Goal: Navigation & Orientation: Find specific page/section

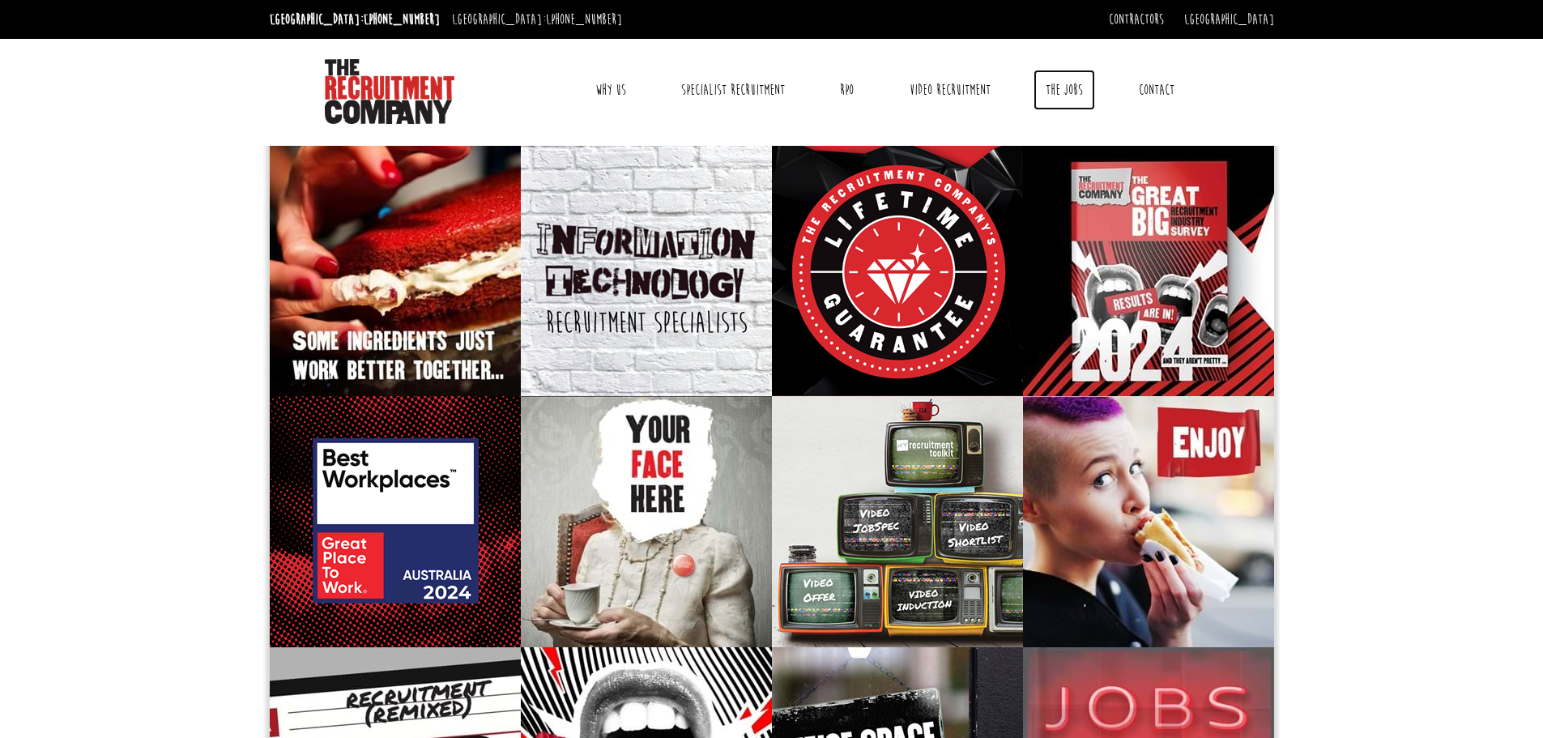
click at [1080, 90] on link "The Jobs" at bounding box center [1065, 90] width 62 height 41
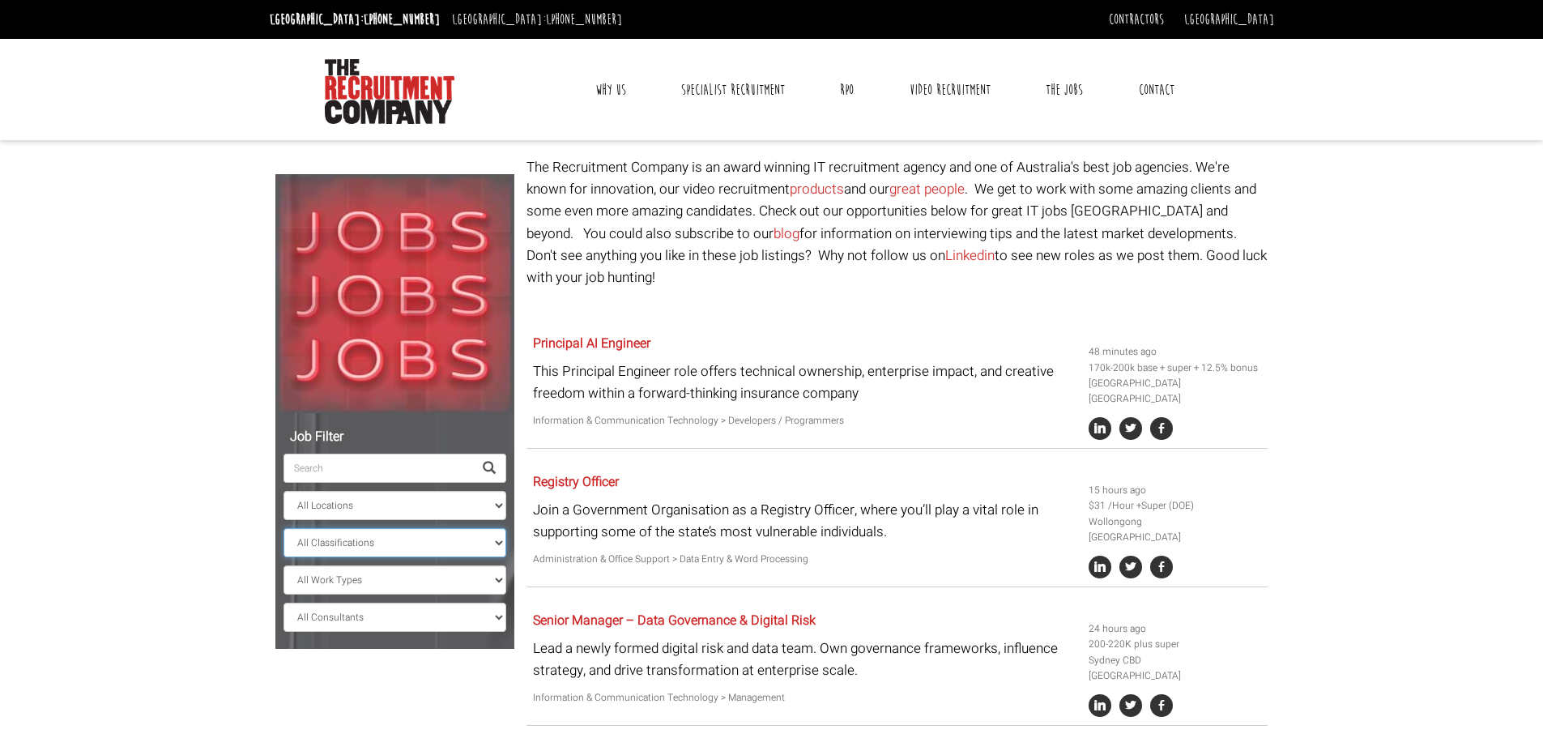
click at [454, 550] on select "All Classifications Banking & Financial Services Information & Communication Te…" at bounding box center [395, 542] width 223 height 29
select select "Human Resources & Recruitment"
click at [284, 528] on select "All Classifications Banking & Financial Services Information & Communication Te…" at bounding box center [395, 542] width 223 height 29
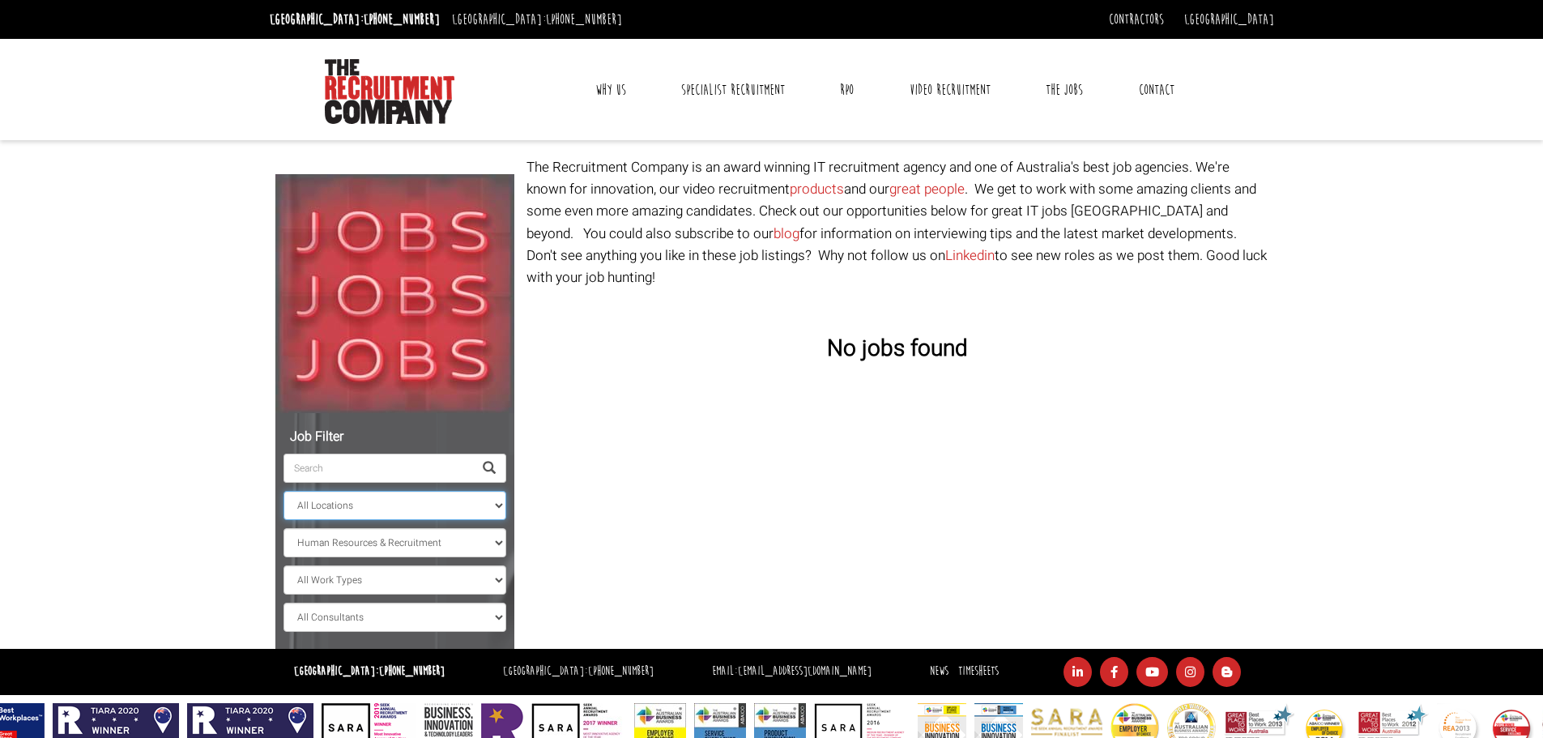
click at [454, 502] on select "All Locations [GEOGRAPHIC_DATA] [GEOGRAPHIC_DATA] [GEOGRAPHIC_DATA] [GEOGRAPHIC…" at bounding box center [395, 505] width 223 height 29
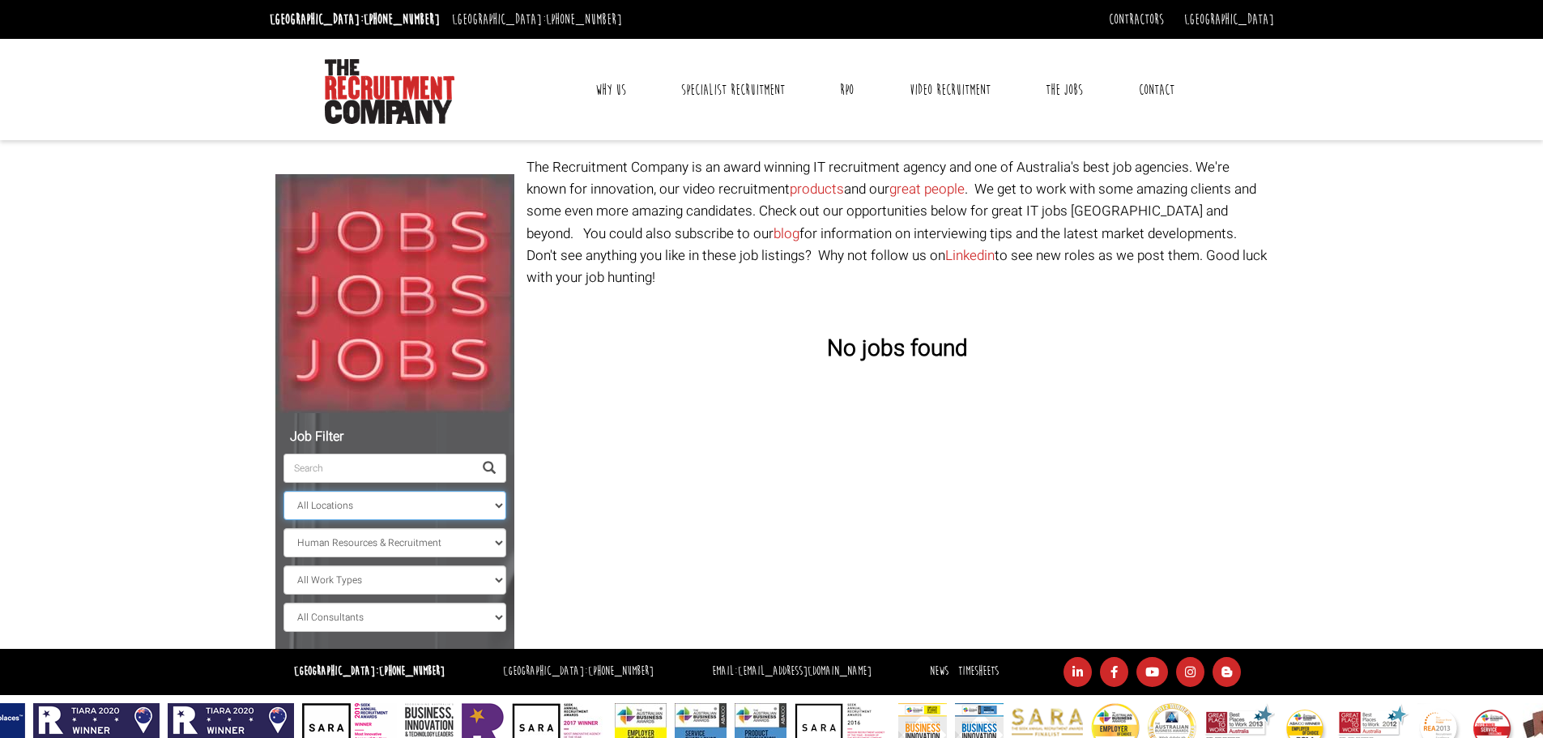
select select "Parramatta"
click at [284, 491] on select "All Locations [GEOGRAPHIC_DATA] [GEOGRAPHIC_DATA] [GEOGRAPHIC_DATA] [GEOGRAPHIC…" at bounding box center [395, 505] width 223 height 29
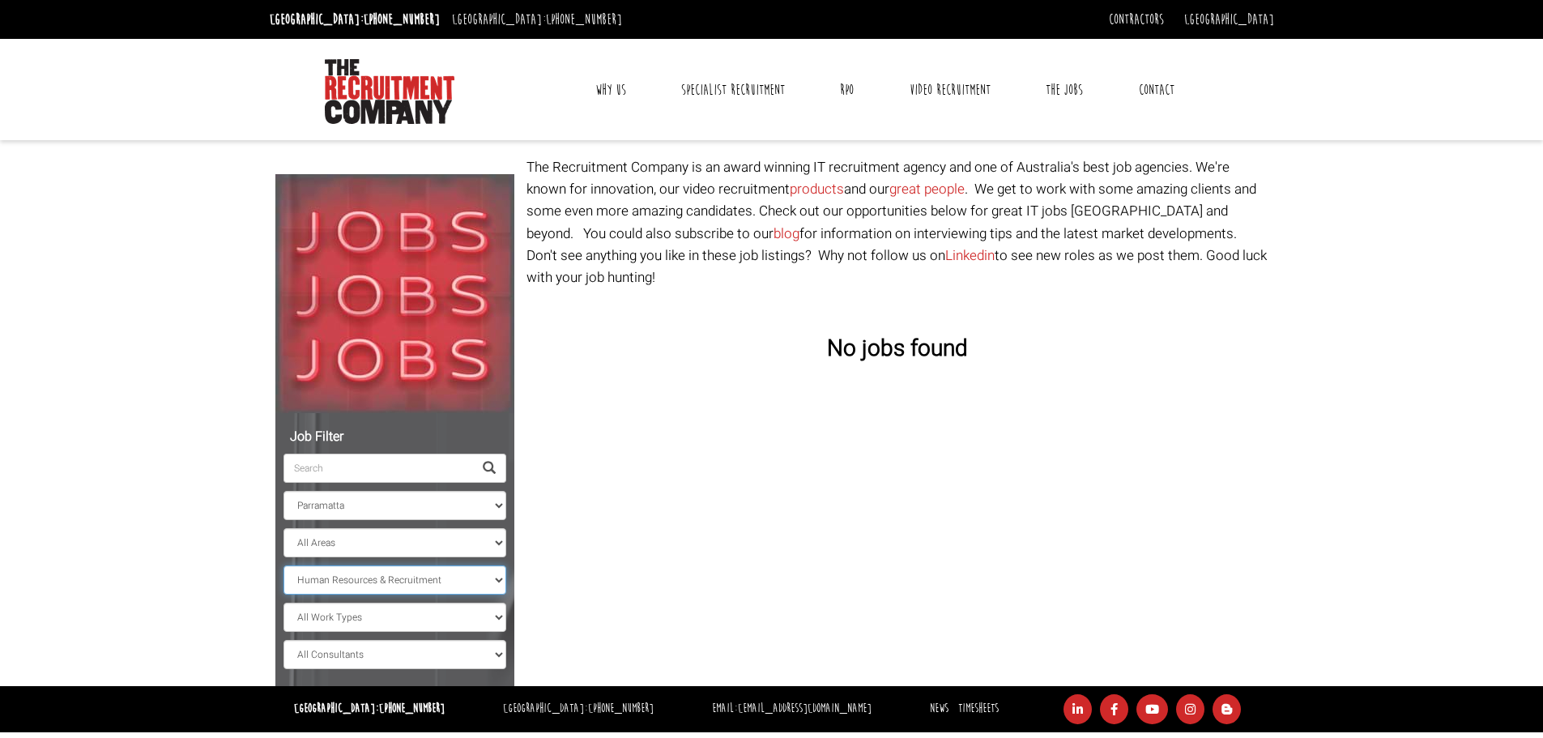
click at [385, 578] on select "All Classifications Banking & Financial Services Information & Communication Te…" at bounding box center [395, 580] width 223 height 29
select select
click at [284, 566] on select "All Classifications Banking & Financial Services Information & Communication Te…" at bounding box center [395, 580] width 223 height 29
